Goal: Task Accomplishment & Management: Use online tool/utility

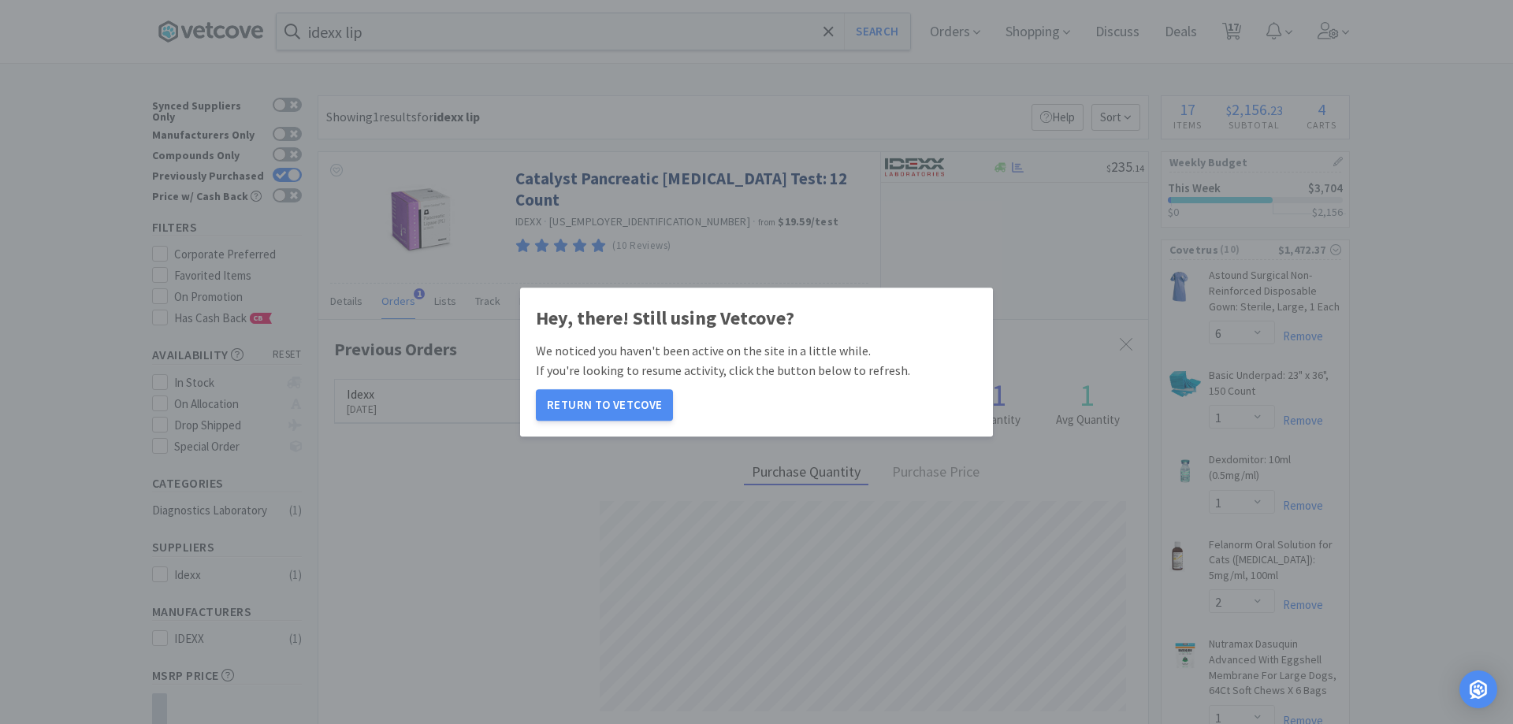
select select "6"
select select "1"
select select "2"
select select "1"
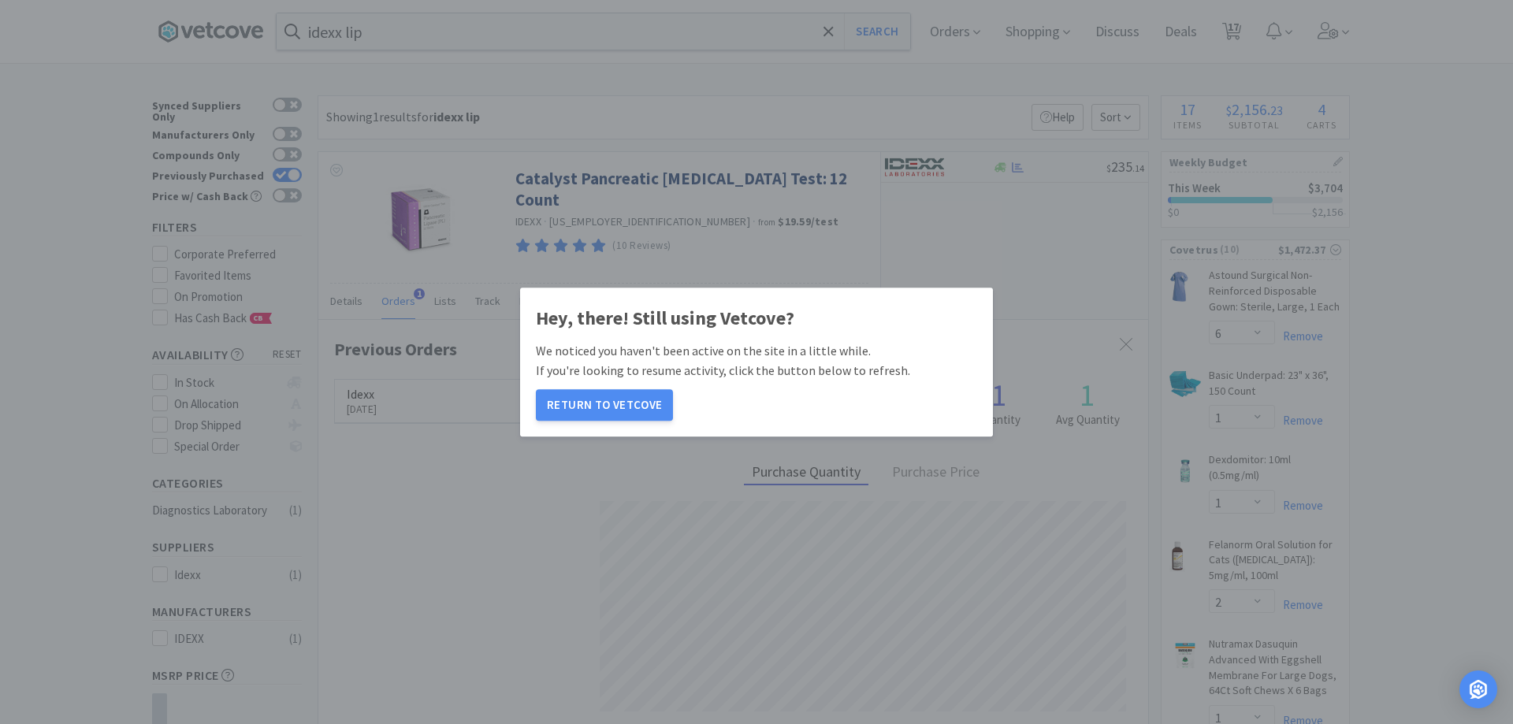
select select "1"
select select "2"
select select "1"
select select "4"
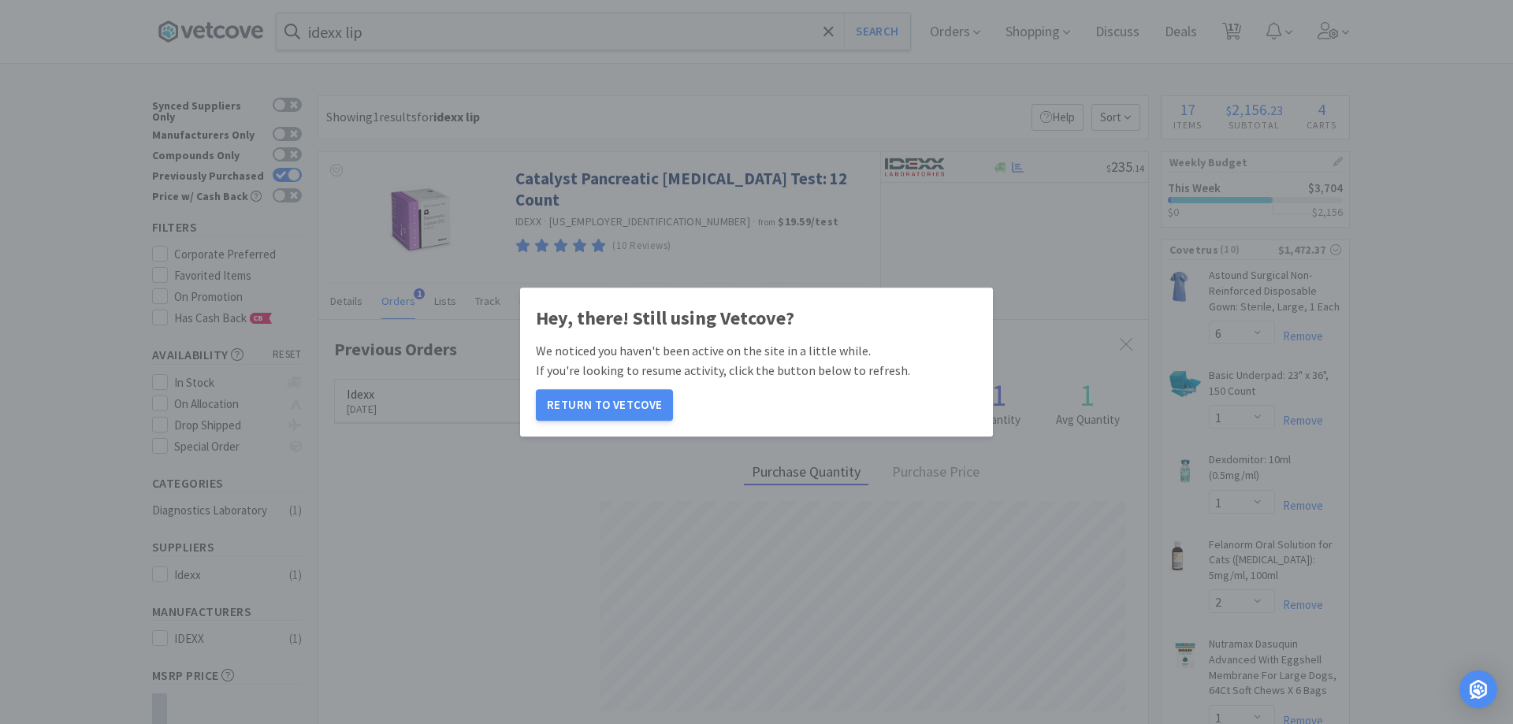
select select "1"
select select "6"
select select "4"
select select "3"
select select "1"
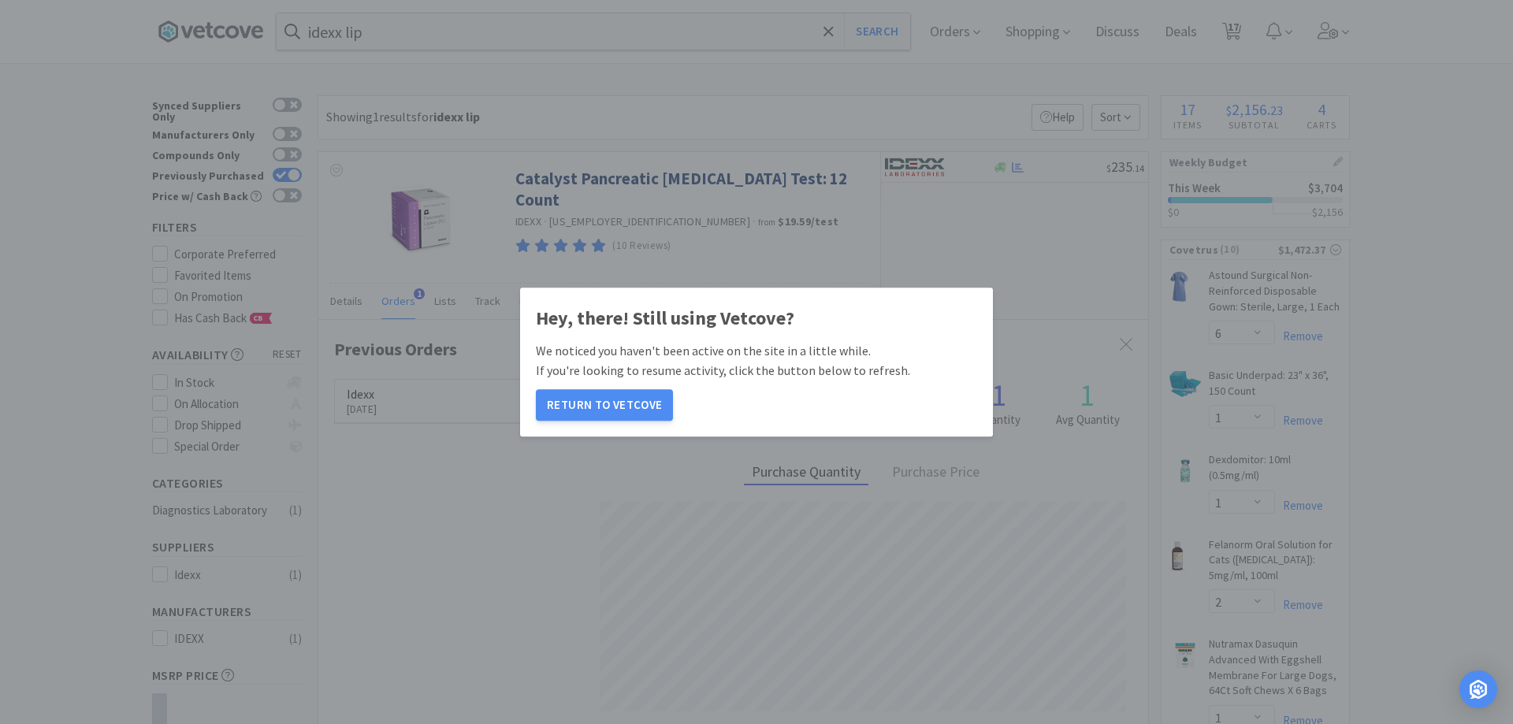
select select "10"
click at [611, 402] on button "Return to Vetcove" at bounding box center [604, 405] width 137 height 32
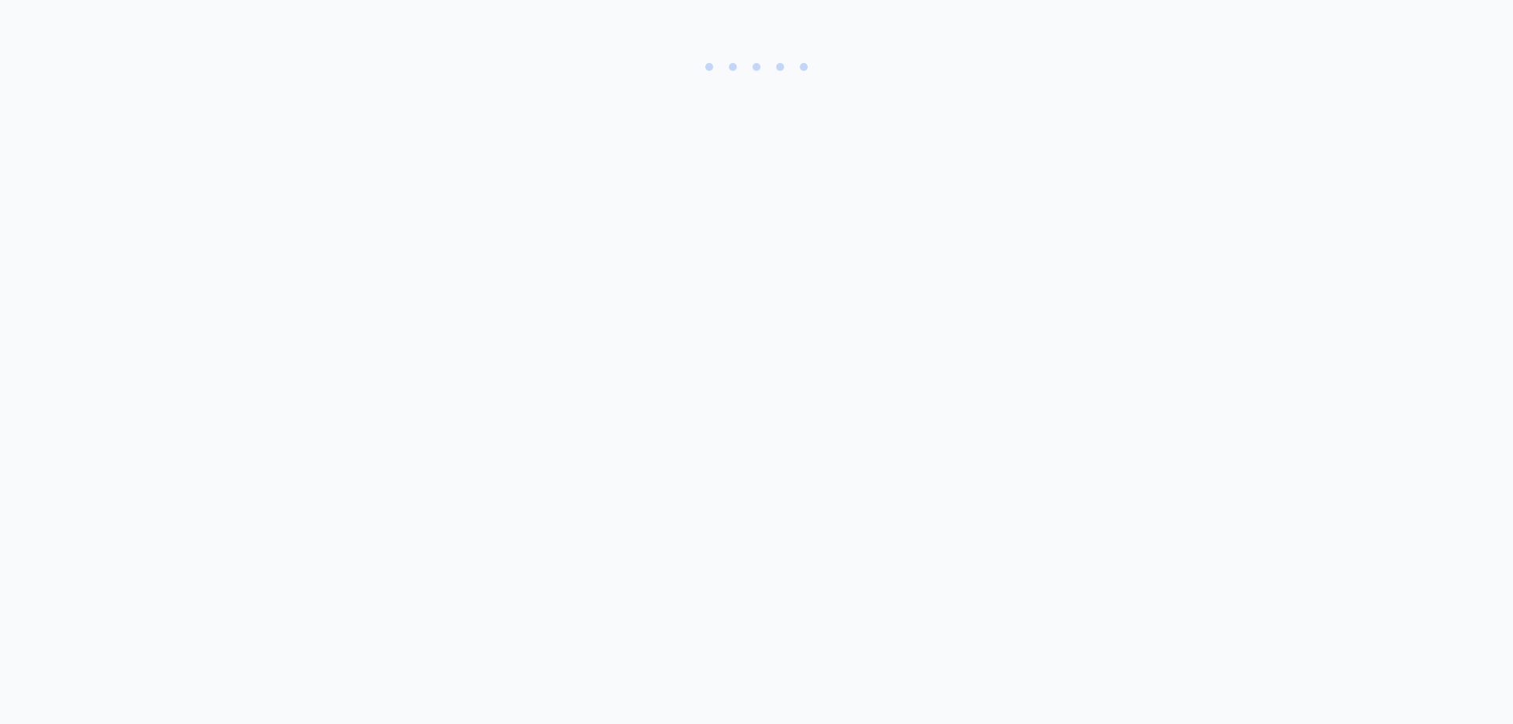
click at [619, 402] on body at bounding box center [756, 362] width 1513 height 724
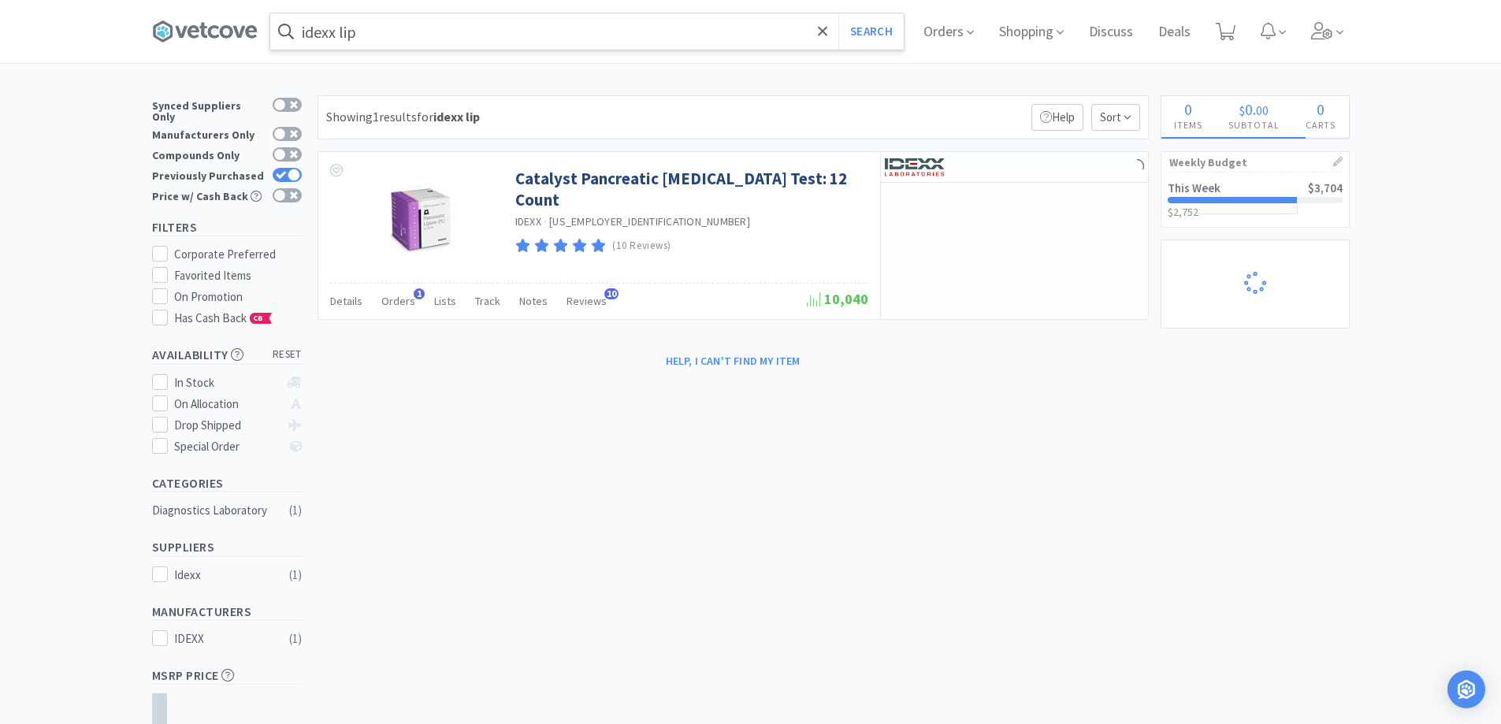
click at [394, 37] on input "idexx lip" at bounding box center [586, 31] width 633 height 36
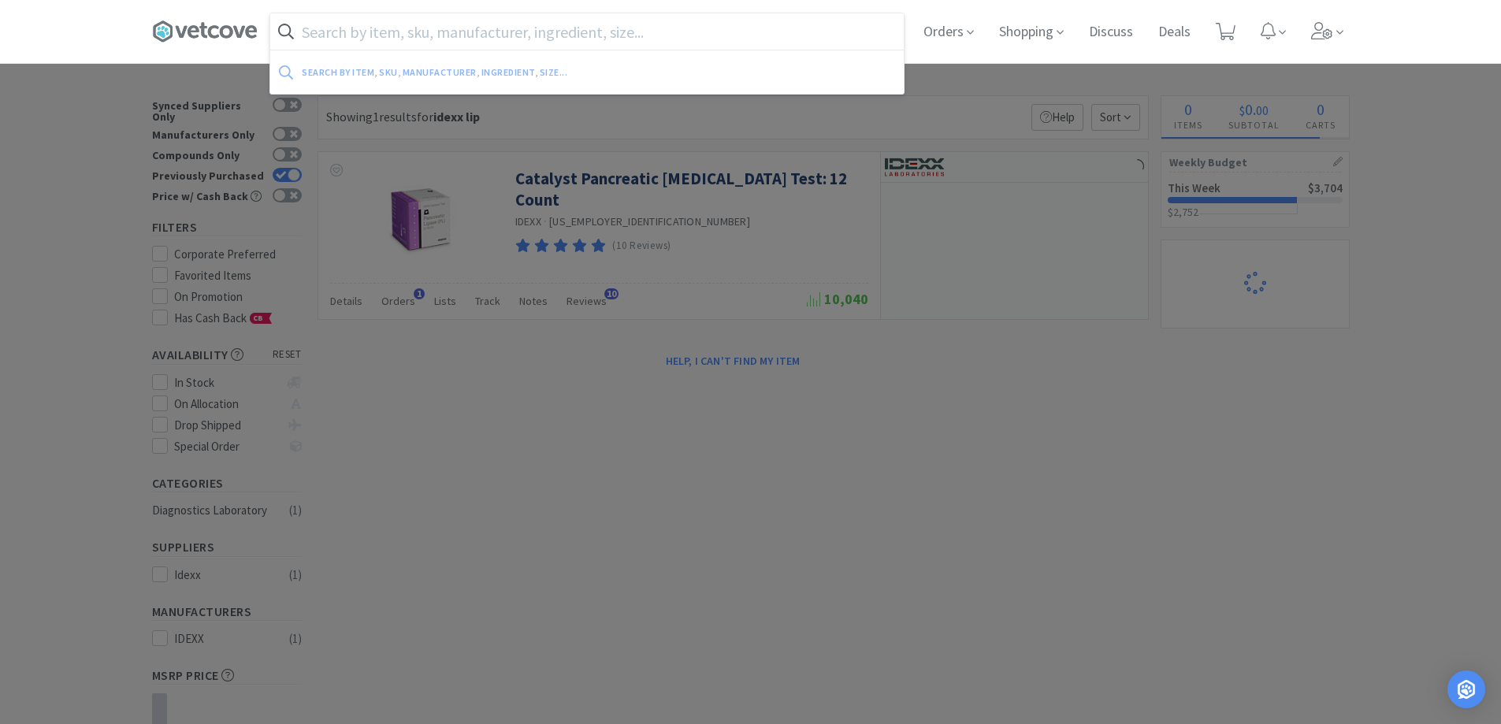
select select "3"
select select "1"
click at [946, 493] on div at bounding box center [750, 362] width 1501 height 724
click at [584, 28] on input "text" at bounding box center [586, 31] width 633 height 36
